Goal: Task Accomplishment & Management: Complete application form

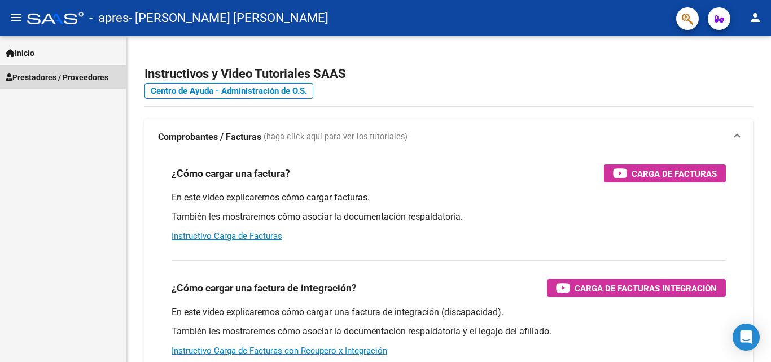
click at [68, 69] on link "Prestadores / Proveedores" at bounding box center [63, 77] width 126 height 24
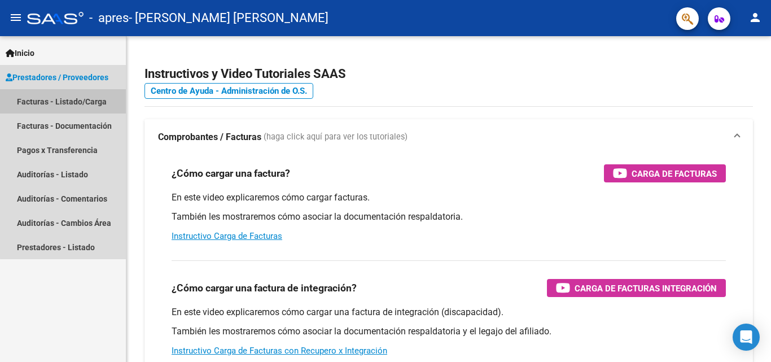
click at [63, 97] on link "Facturas - Listado/Carga" at bounding box center [63, 101] width 126 height 24
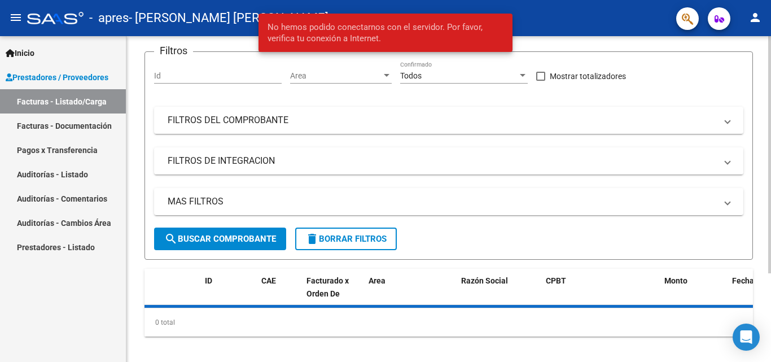
scroll to position [122, 0]
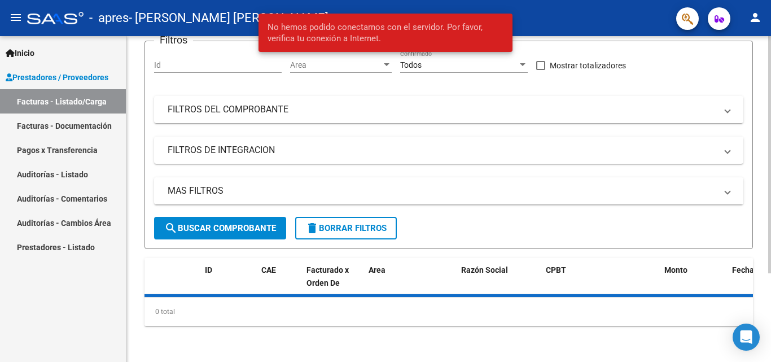
click at [771, 154] on div at bounding box center [769, 243] width 3 height 237
click at [764, 233] on div "Video tutorial PRESTADORES -> Listado de CPBTs Emitidos por Prestadores / Prove…" at bounding box center [450, 138] width 648 height 448
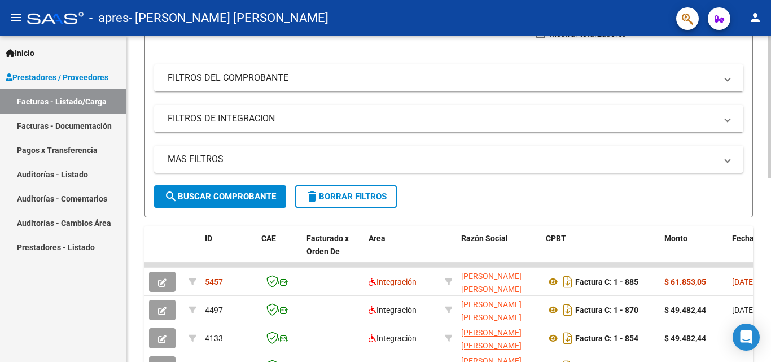
click at [771, 168] on div at bounding box center [769, 176] width 3 height 142
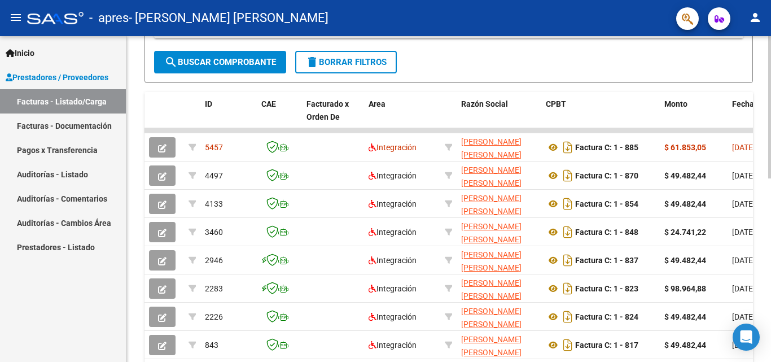
click at [770, 228] on div at bounding box center [769, 236] width 3 height 142
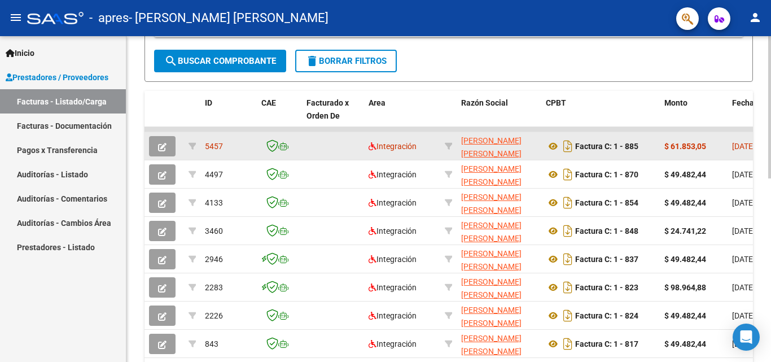
click at [315, 150] on datatable-body-cell at bounding box center [333, 146] width 62 height 28
click at [167, 146] on button "button" at bounding box center [162, 146] width 27 height 20
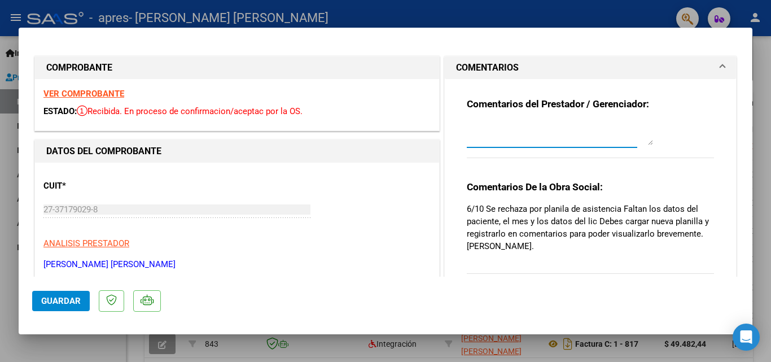
click at [543, 135] on textarea at bounding box center [560, 134] width 186 height 23
type textarea "p"
type textarea "Planilla subida nuevamente."
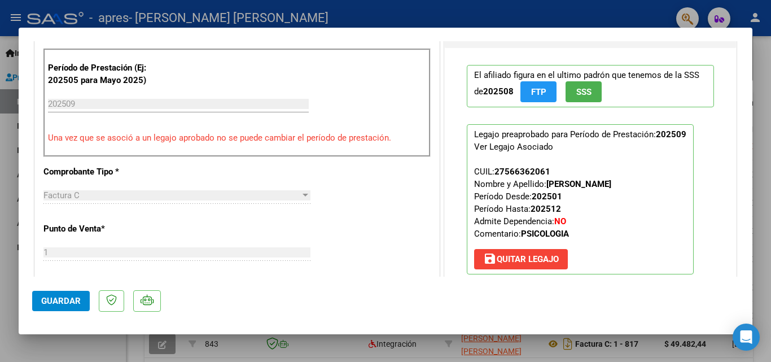
scroll to position [504, 0]
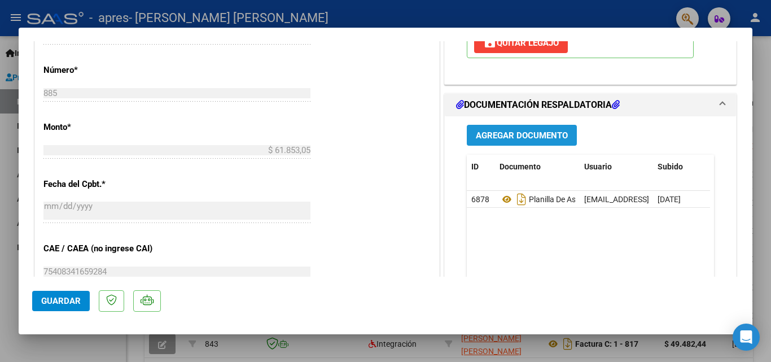
click at [478, 139] on span "Agregar Documento" at bounding box center [522, 135] width 92 height 10
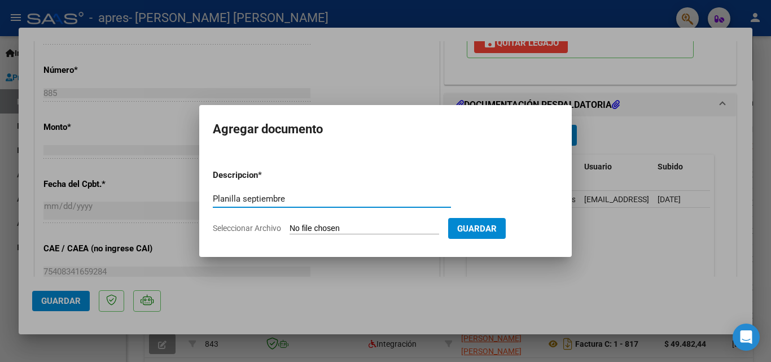
type input "Planilla septiembre"
click at [374, 226] on input "Seleccionar Archivo" at bounding box center [365, 229] width 150 height 11
type input "C:\fakepath\[PERSON_NAME] septiembre planilla.jpeg"
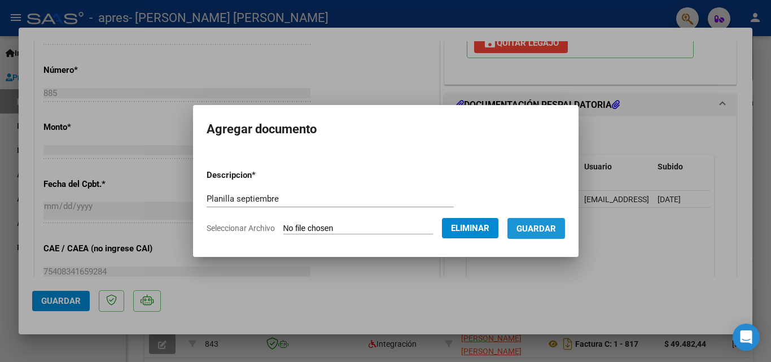
click at [540, 221] on button "Guardar" at bounding box center [537, 228] width 58 height 21
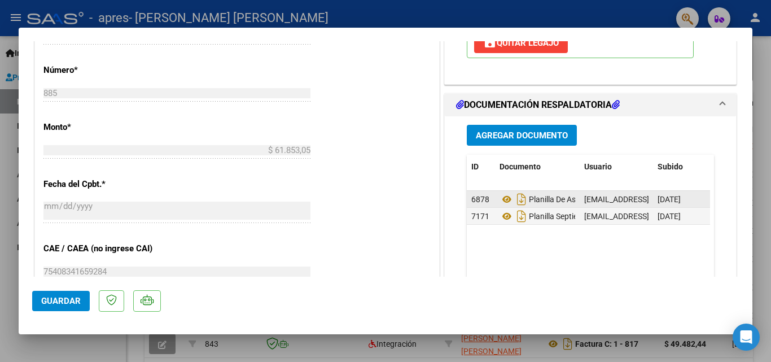
click at [479, 200] on span "6878" at bounding box center [480, 199] width 18 height 9
drag, startPoint x: 479, startPoint y: 200, endPoint x: 469, endPoint y: 243, distance: 44.8
click at [469, 243] on datatable-body "6878 Planilla De Asistencia Septiembre [EMAIL_ADDRESS][DOMAIN_NAME] - [PERSON_N…" at bounding box center [588, 243] width 243 height 105
click at [480, 199] on span "6878" at bounding box center [480, 199] width 18 height 9
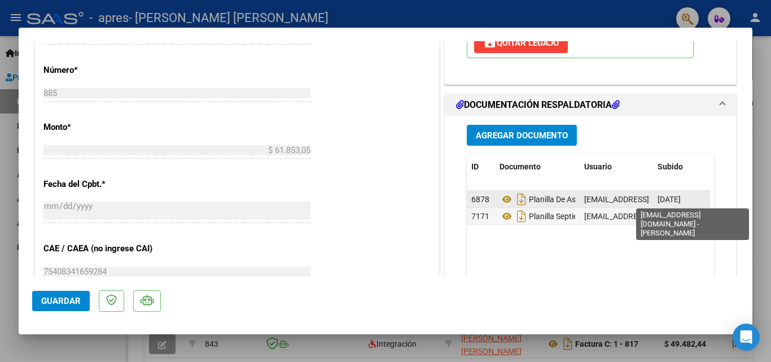
click at [599, 199] on span "[EMAIL_ADDRESS][DOMAIN_NAME] - [PERSON_NAME]" at bounding box center [679, 199] width 191 height 9
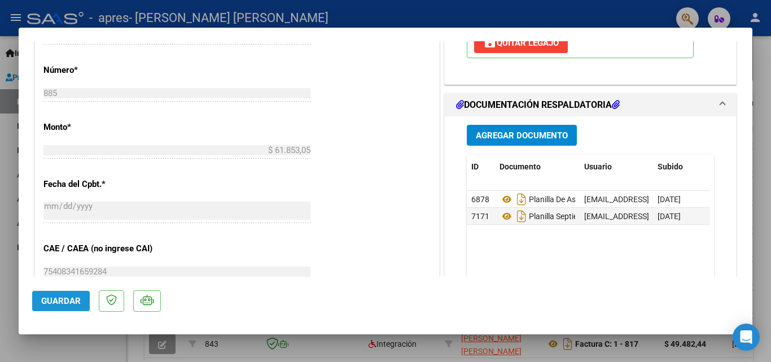
click at [60, 298] on span "Guardar" at bounding box center [61, 301] width 40 height 10
click at [759, 85] on div at bounding box center [385, 181] width 771 height 362
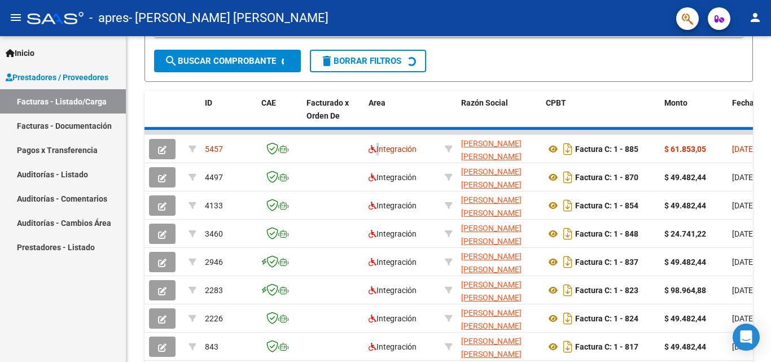
scroll to position [289, 0]
